Goal: Transaction & Acquisition: Purchase product/service

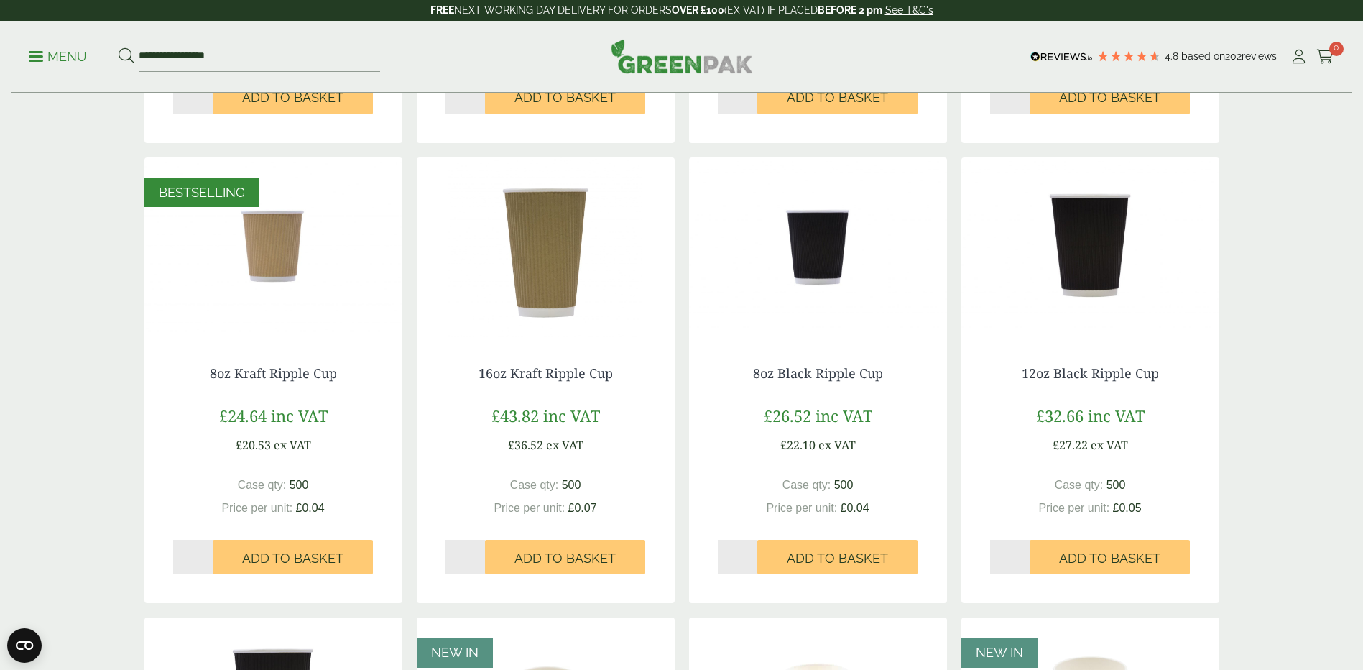
scroll to position [791, 0]
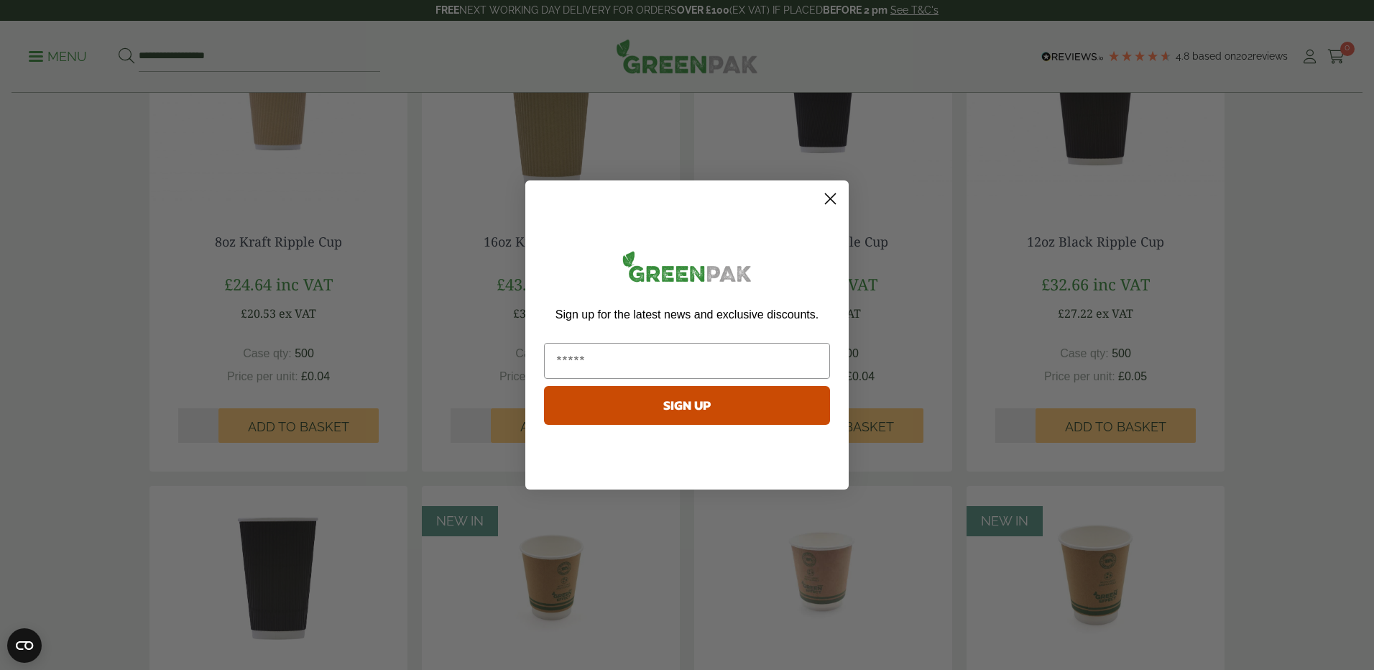
click at [829, 198] on icon "Close dialog" at bounding box center [831, 199] width 10 height 10
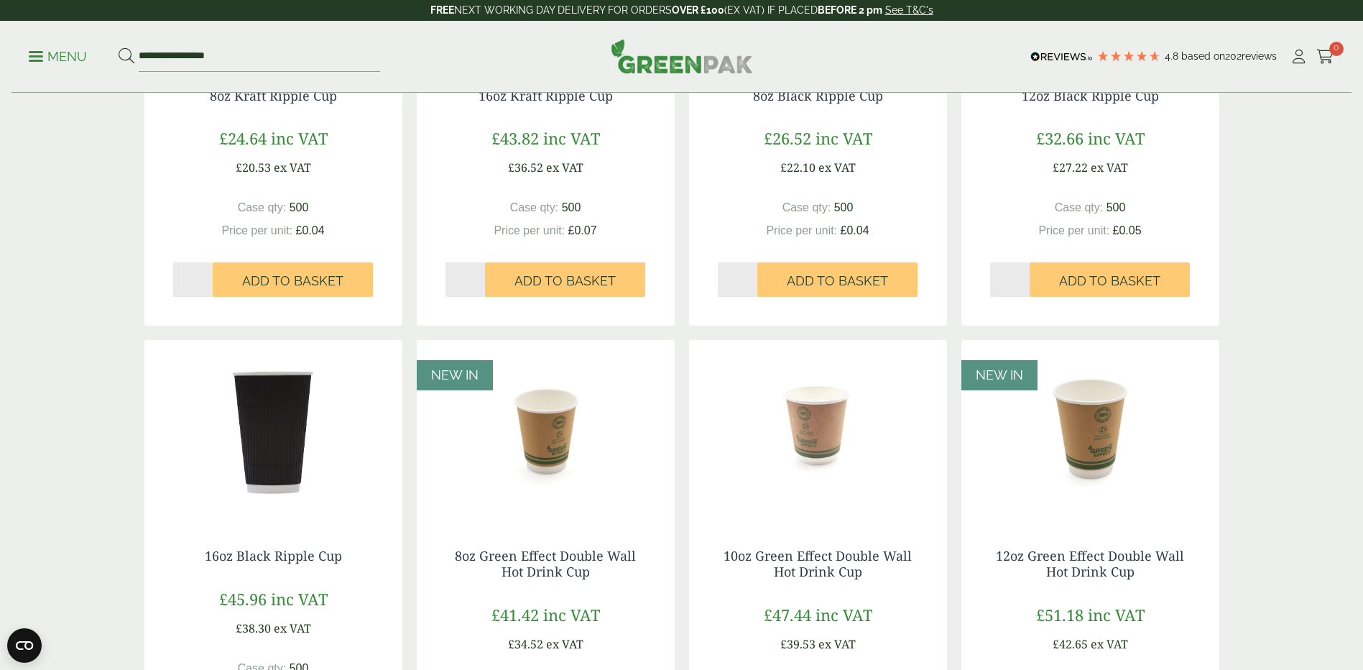
scroll to position [934, 0]
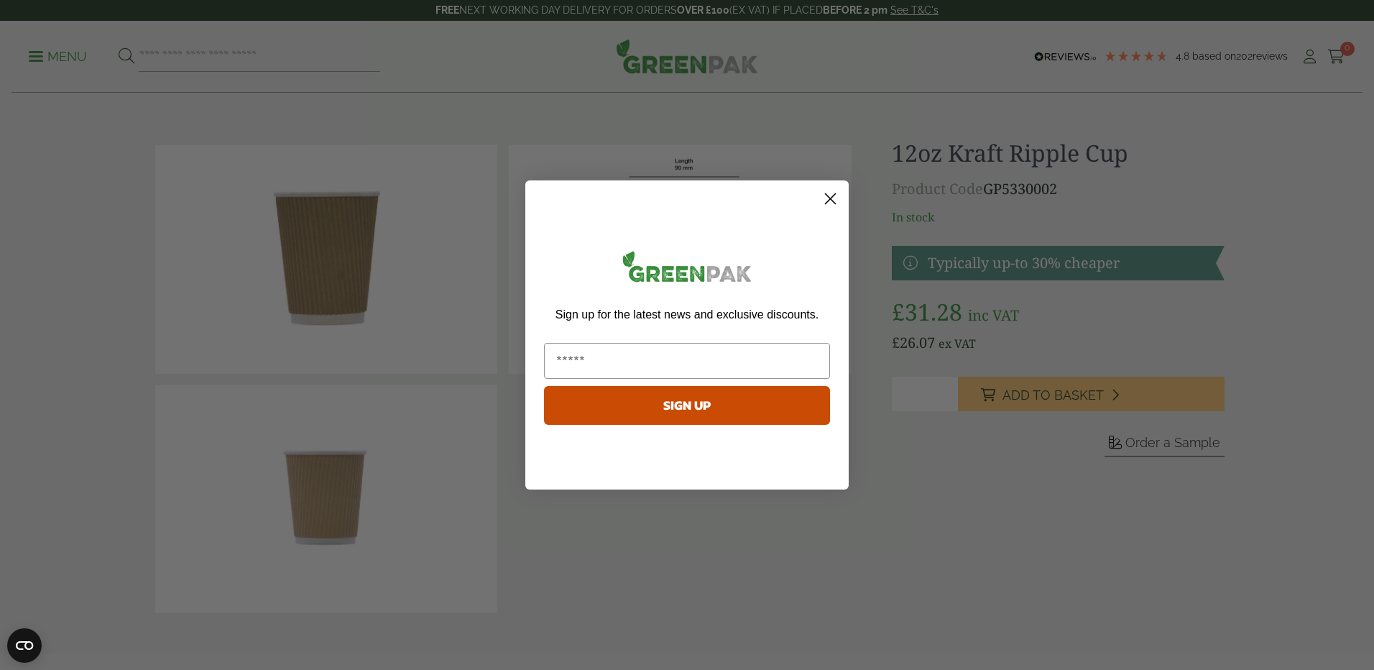
click at [837, 185] on form "Sign up for the latest news and exclusive discounts. SIGN UP ******" at bounding box center [686, 334] width 323 height 309
click at [832, 193] on circle "Close dialog" at bounding box center [831, 199] width 24 height 24
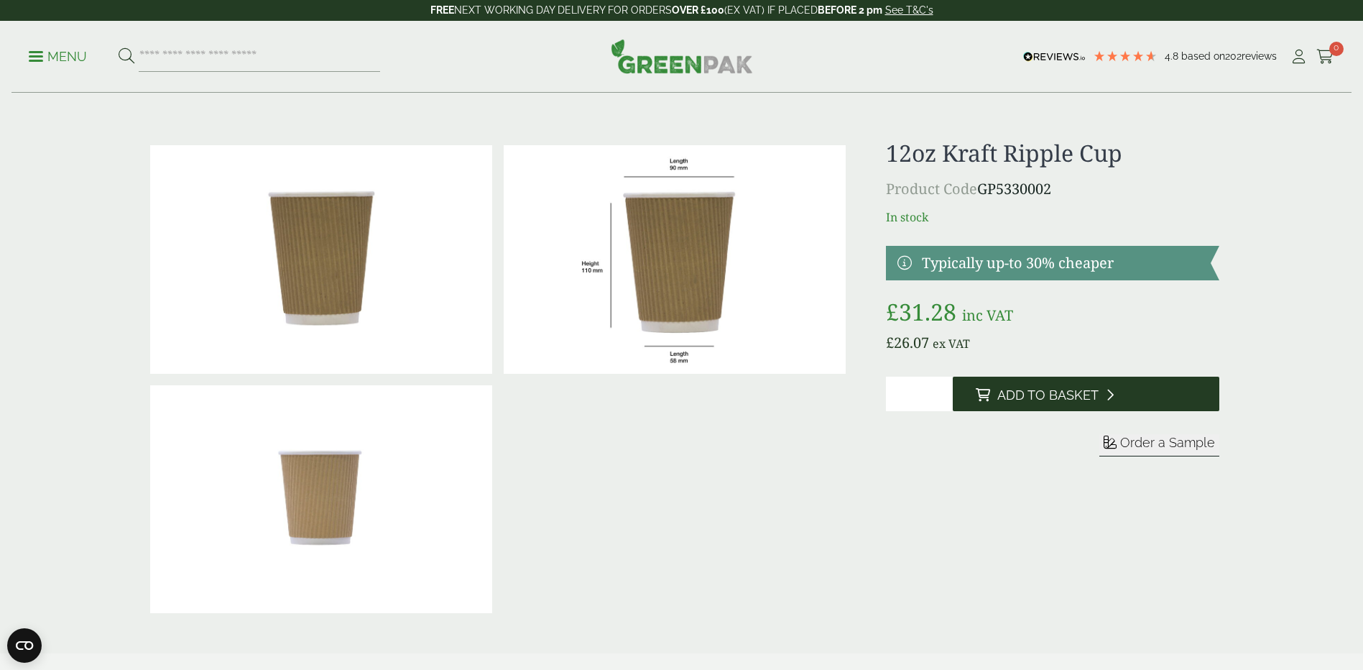
click at [1004, 401] on span "Add to Basket" at bounding box center [1048, 395] width 101 height 16
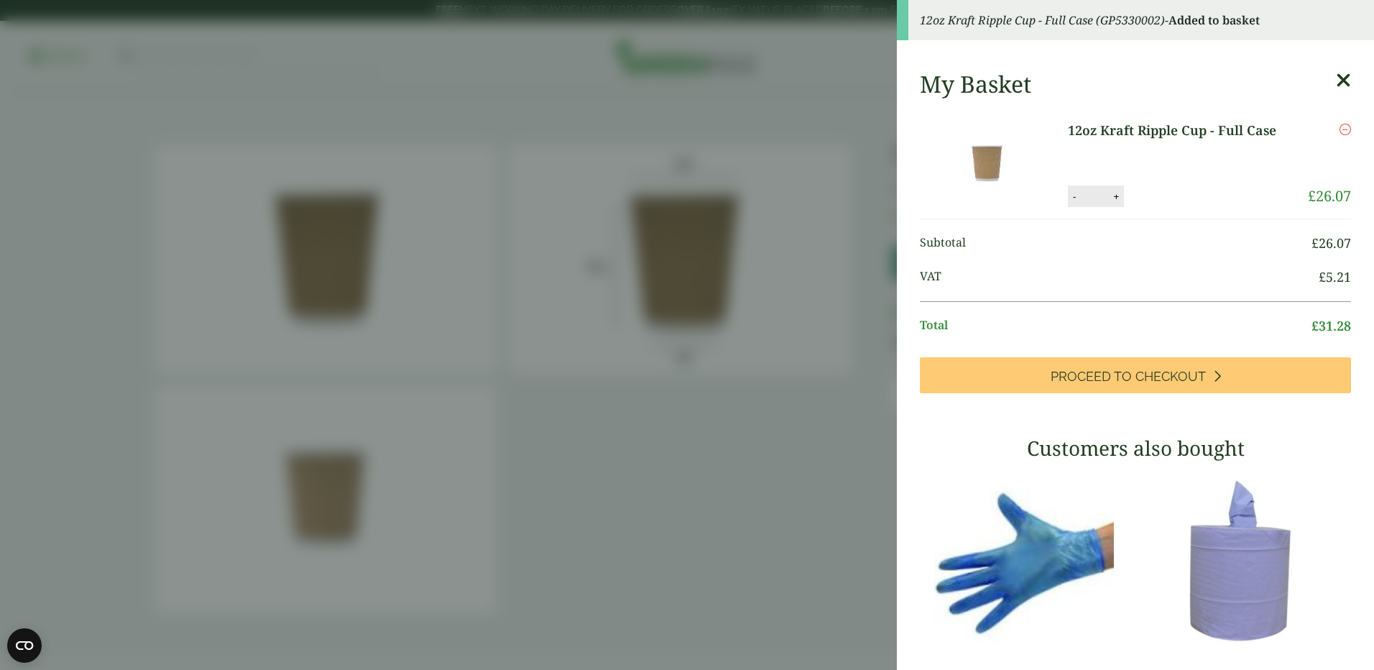
click at [1182, 132] on link "12oz Kraft Ripple Cup - Full Case" at bounding box center [1180, 130] width 224 height 19
